Goal: Transaction & Acquisition: Purchase product/service

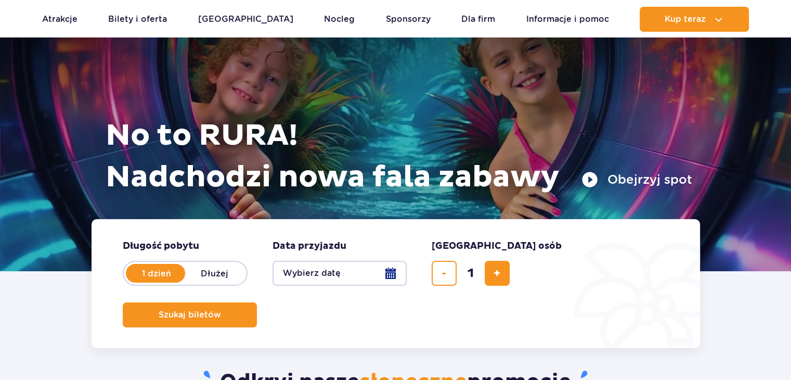
scroll to position [104, 0]
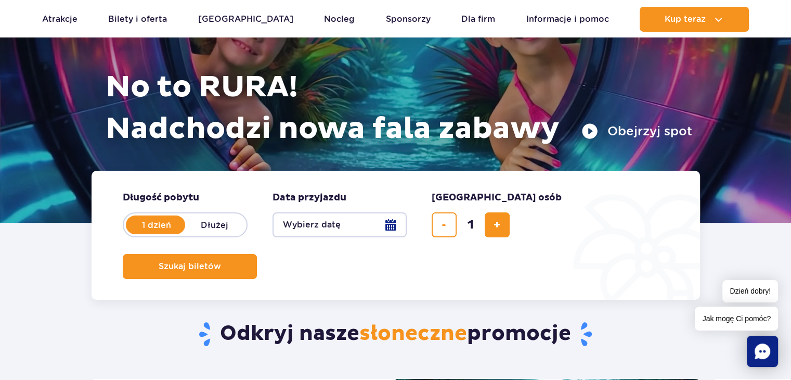
click at [385, 227] on button "Wybierz datę" at bounding box center [340, 224] width 134 height 25
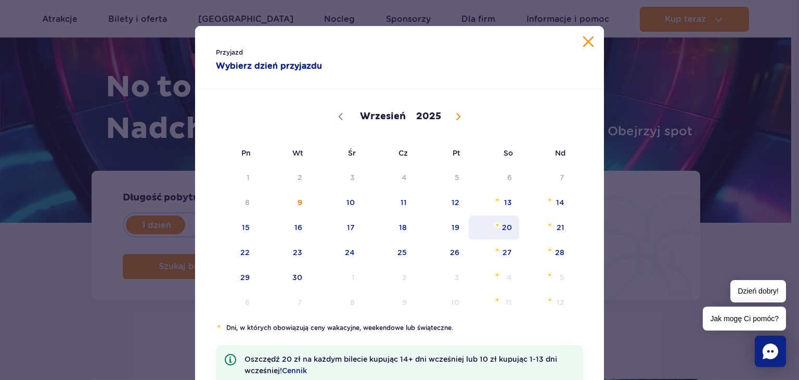
click at [488, 229] on span "20" at bounding box center [494, 227] width 53 height 24
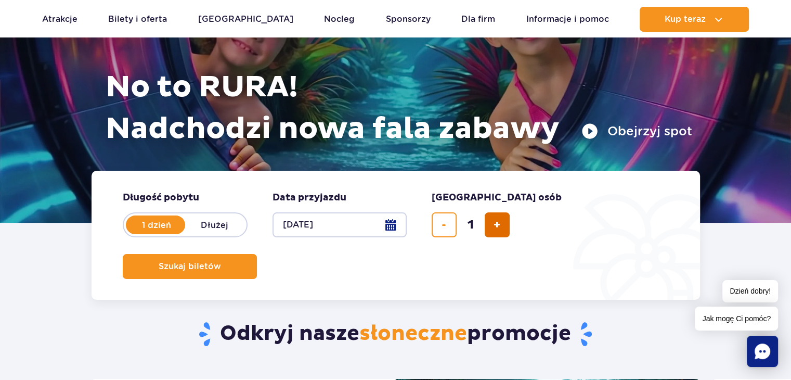
click at [491, 230] on button "dodaj bilet" at bounding box center [497, 224] width 25 height 25
type input "5"
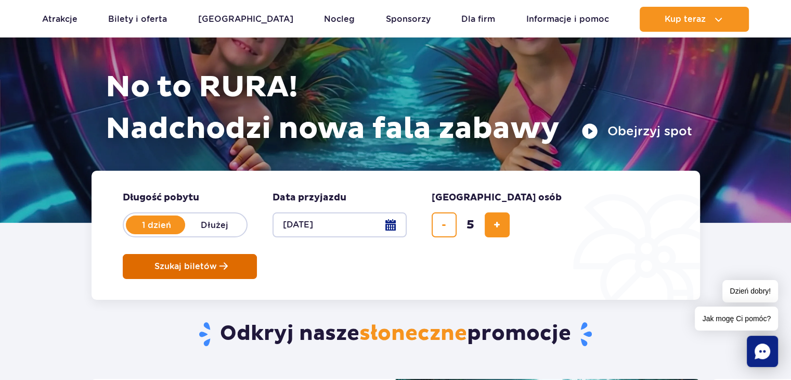
click at [257, 254] on button "Szukaj biletów" at bounding box center [190, 266] width 134 height 25
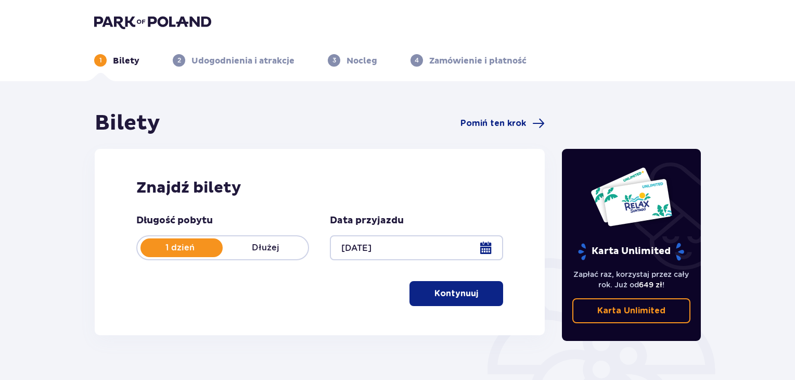
click at [352, 248] on div at bounding box center [416, 247] width 173 height 25
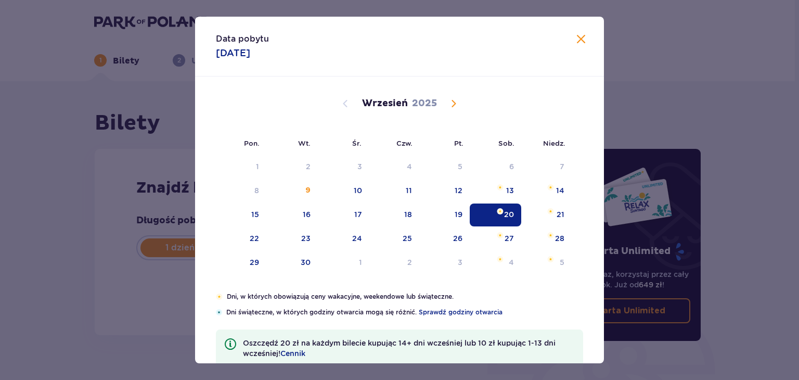
click at [497, 211] on img "Selected. sobota, 20 września 2025" at bounding box center [500, 211] width 7 height 6
click at [585, 34] on div "1 Bilety 2 Udogodnienia i atrakcje 3 Nocleg 4 Zamówienie i płatność" at bounding box center [397, 47] width 623 height 37
click at [580, 41] on div "1 Bilety 2 Udogodnienia i atrakcje 3 Nocleg 4 Zamówienie i płatność" at bounding box center [397, 47] width 623 height 37
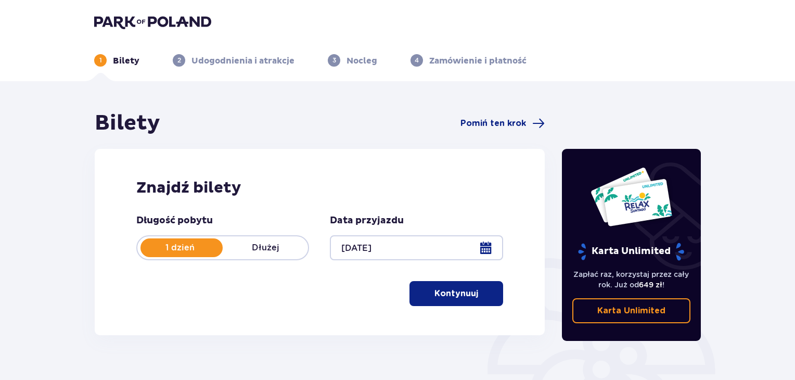
click at [435, 303] on button "Kontynuuj" at bounding box center [456, 293] width 94 height 25
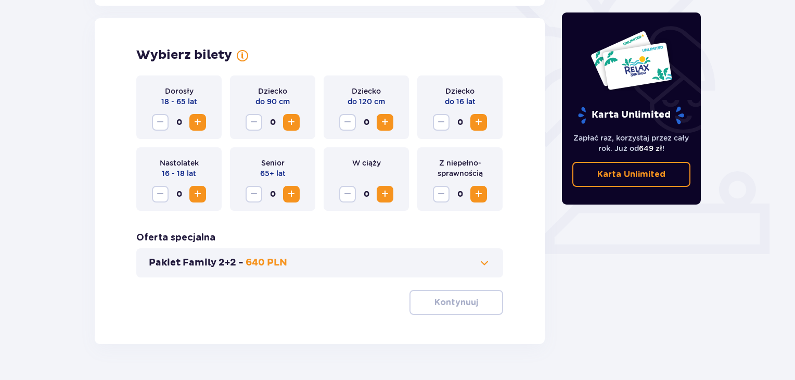
scroll to position [289, 0]
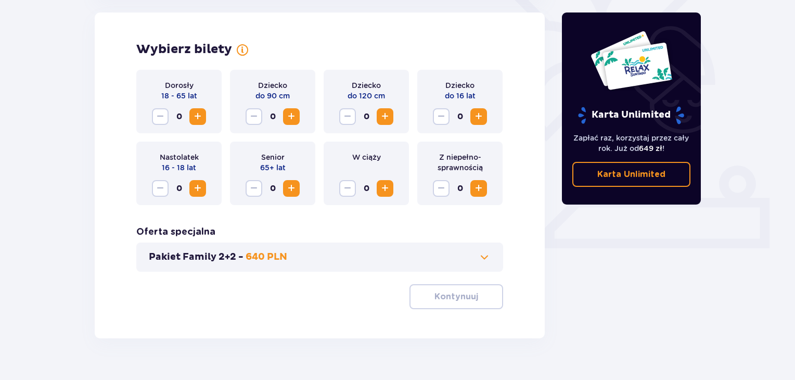
click at [192, 115] on span "Increase" at bounding box center [197, 116] width 12 height 12
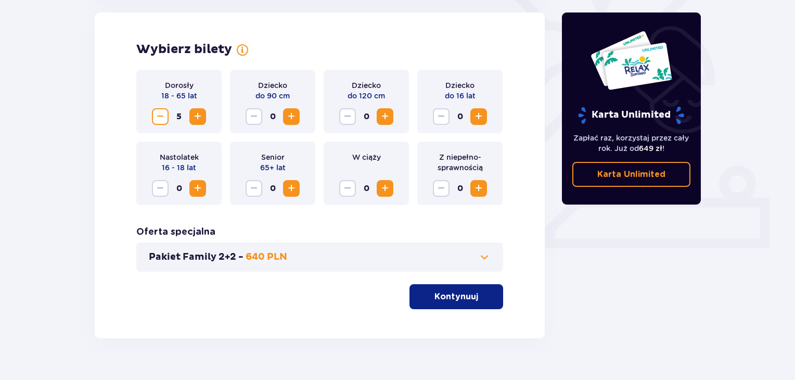
click at [437, 305] on button "Kontynuuj" at bounding box center [456, 296] width 94 height 25
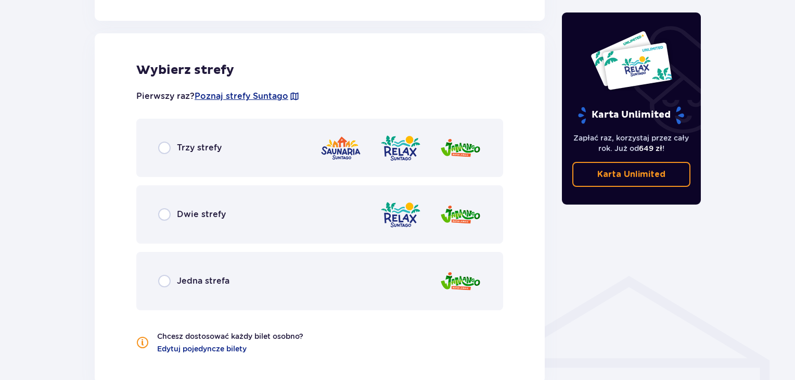
scroll to position [568, 0]
click at [210, 219] on p "Dwie strefy" at bounding box center [201, 215] width 49 height 11
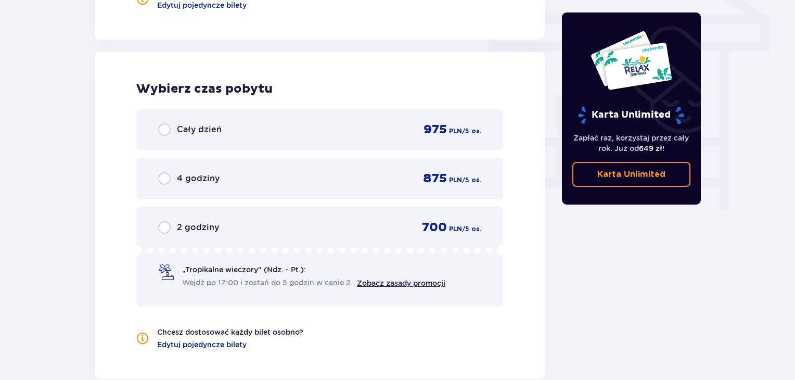
scroll to position [887, 0]
